Goal: Find contact information: Find contact information

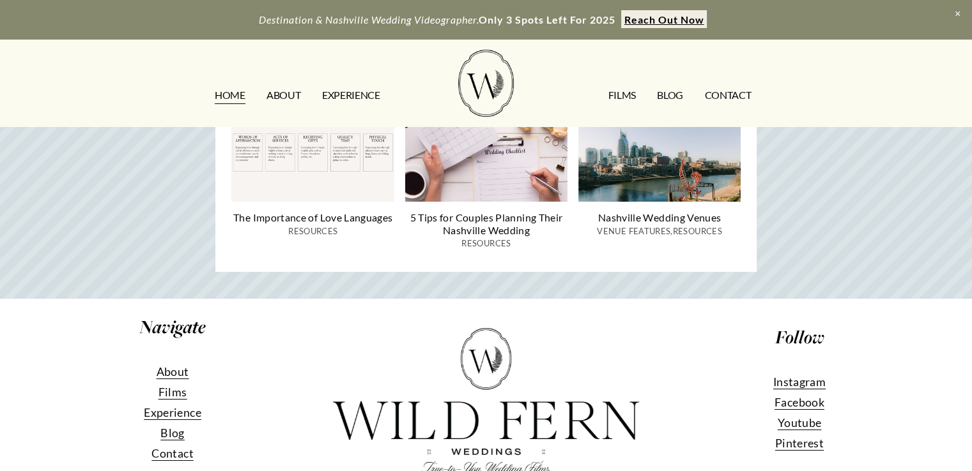
scroll to position [4327, 0]
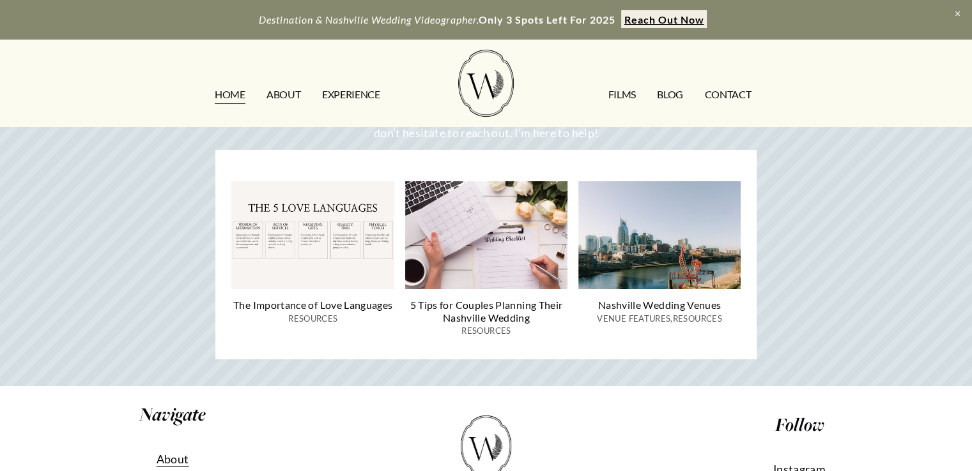
click at [728, 95] on link "CONTACT" at bounding box center [727, 95] width 47 height 20
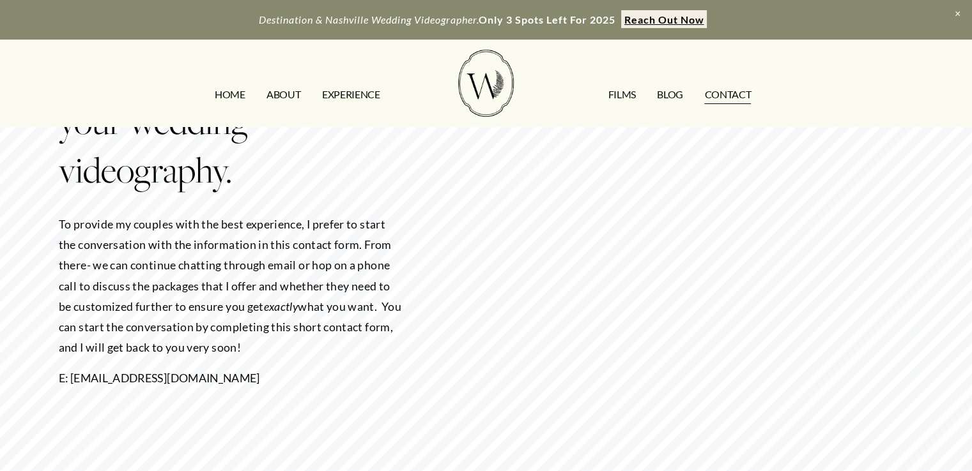
scroll to position [192, 0]
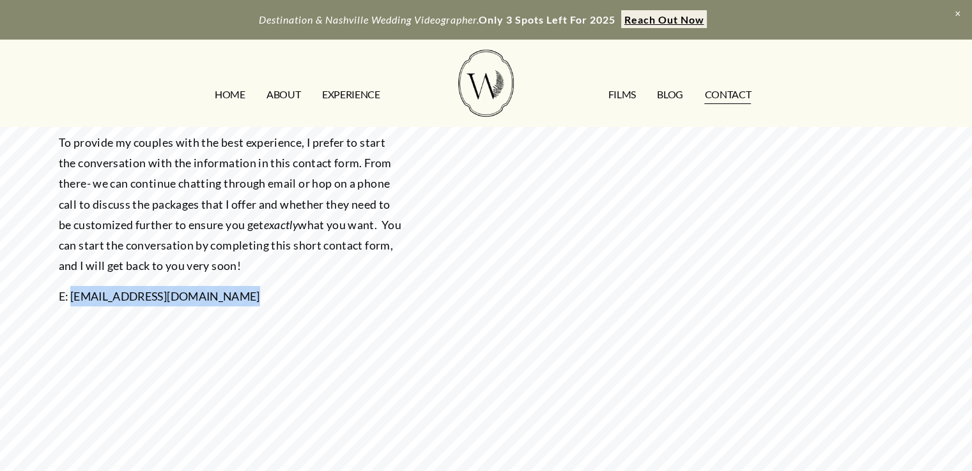
drag, startPoint x: 262, startPoint y: 300, endPoint x: 73, endPoint y: 313, distance: 188.9
click at [73, 313] on div "You deserve the best fit for your wedding videography. To provide my couples wi…" at bounding box center [232, 439] width 346 height 944
copy p "contact@wildfernweddings.com"
